Goal: Transaction & Acquisition: Purchase product/service

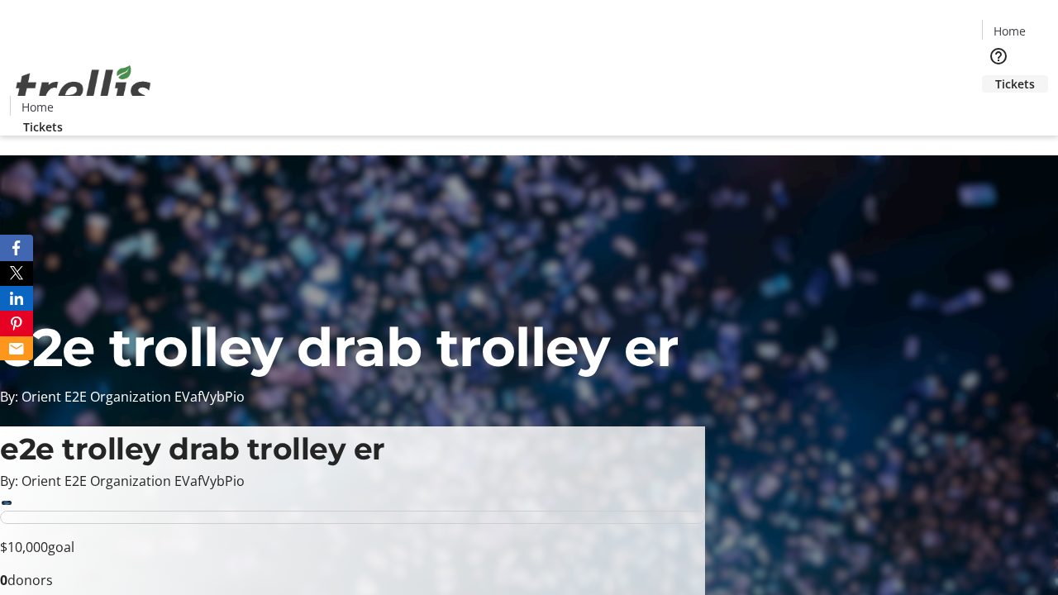
click at [995, 75] on span "Tickets" at bounding box center [1015, 83] width 40 height 17
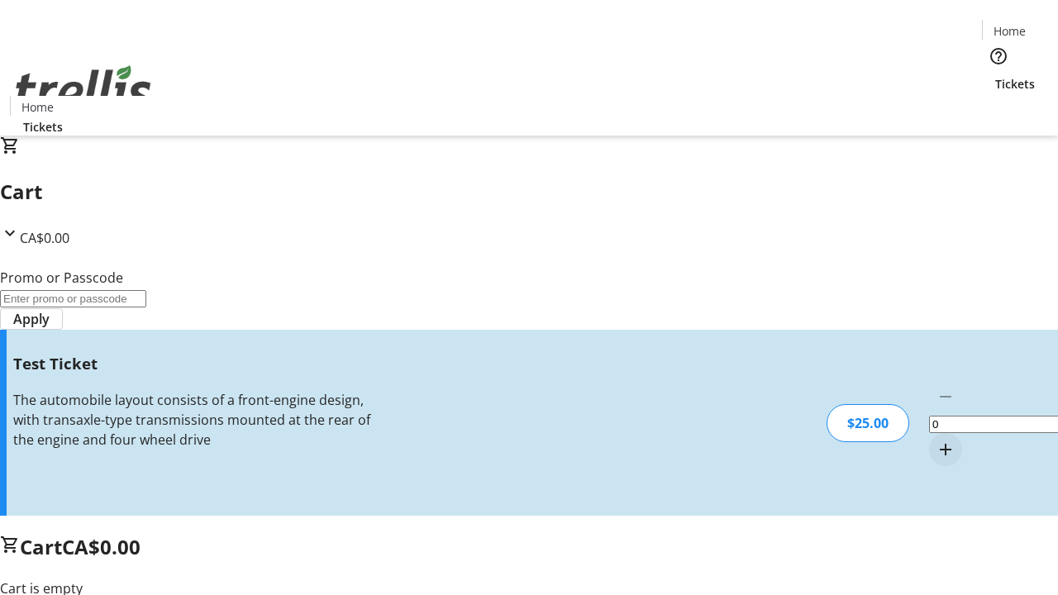
click at [936, 440] on mat-icon "Increment by one" at bounding box center [946, 450] width 20 height 20
type input "1"
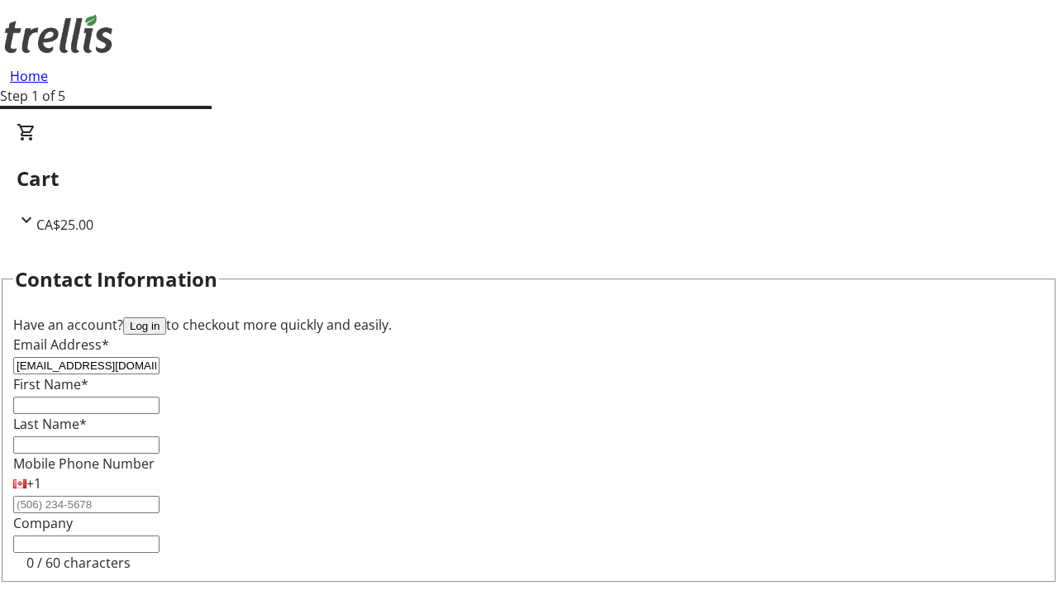
type input "[EMAIL_ADDRESS][DOMAIN_NAME]"
type input "Jada"
type input "[PERSON_NAME]"
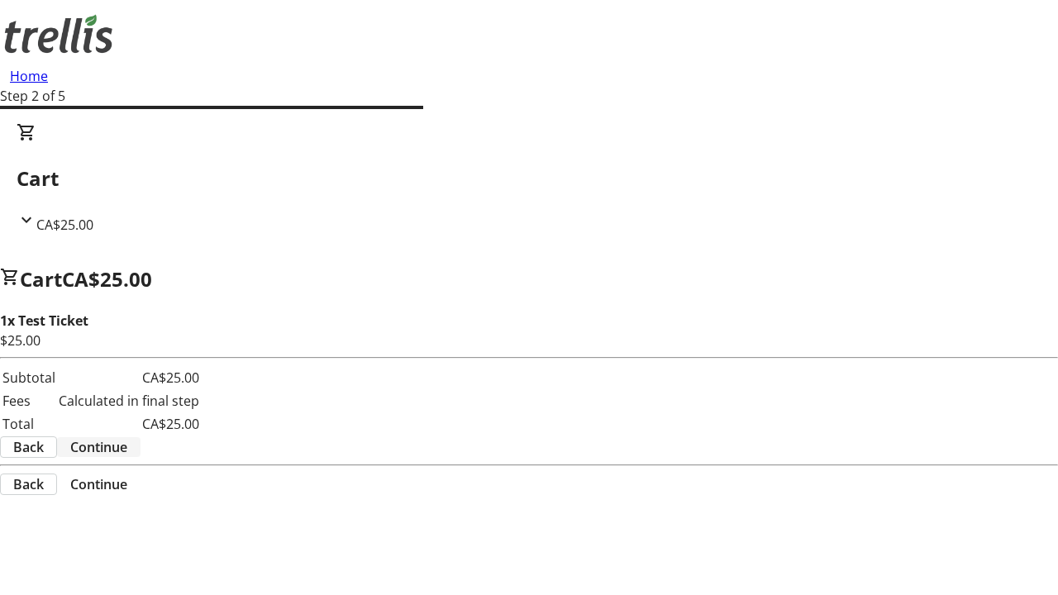
click at [127, 437] on span "Continue" at bounding box center [98, 447] width 57 height 20
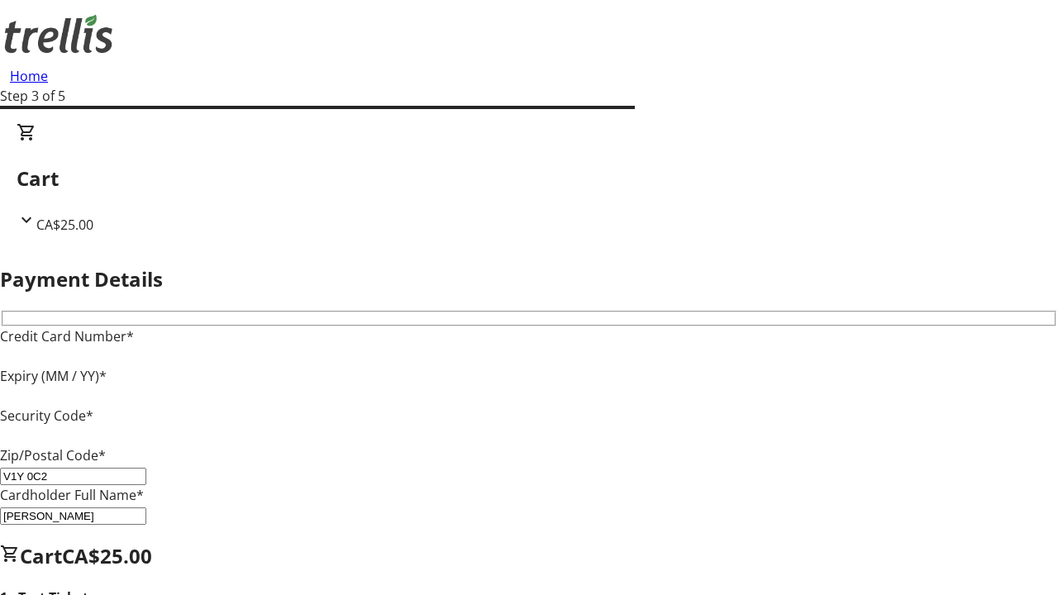
type input "V1Y 0C2"
